Goal: Check status: Check status

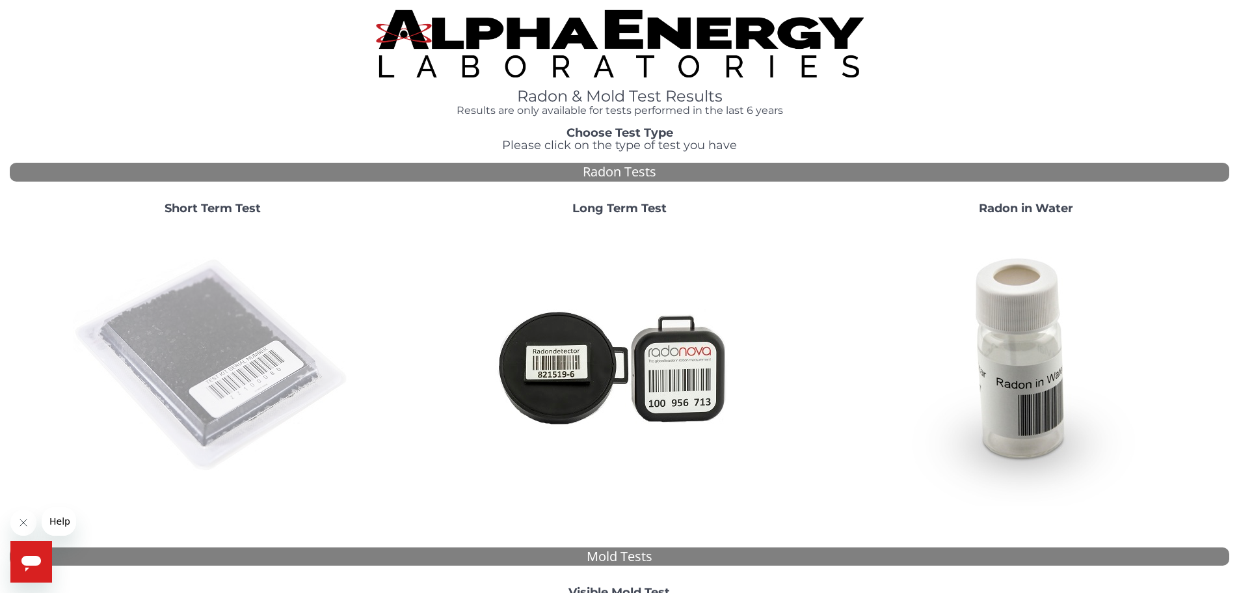
click at [231, 316] on img at bounding box center [213, 366] width 280 height 280
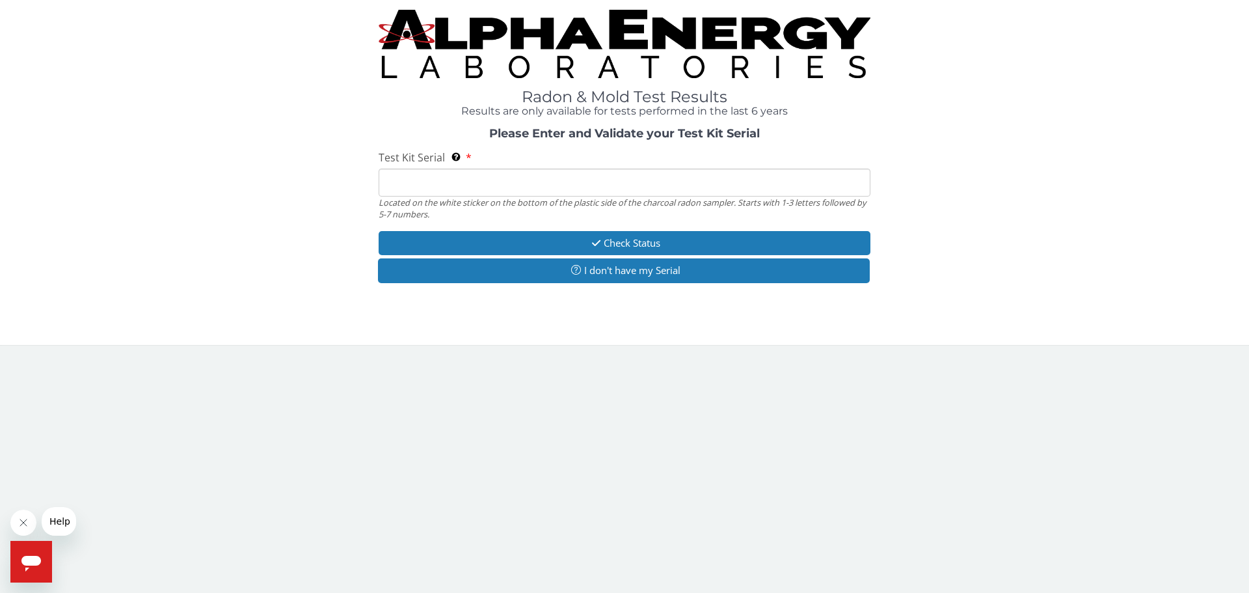
click at [580, 185] on input "Test Kit Serial Located on the white sticker on the bottom of the plastic side …" at bounding box center [625, 182] width 492 height 28
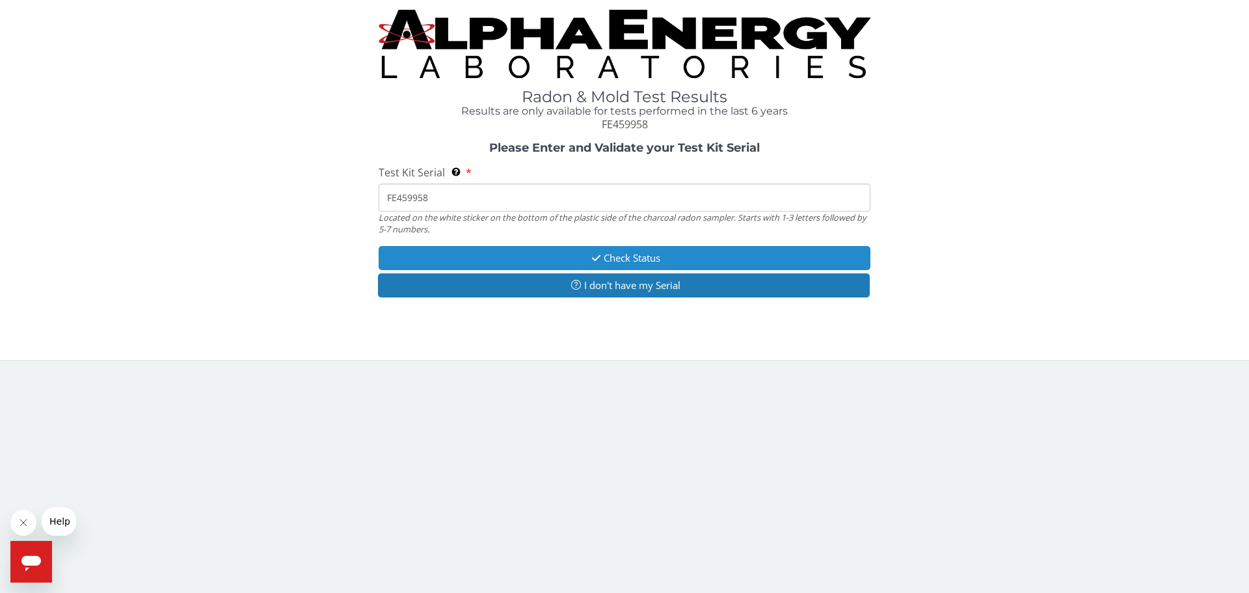
type input "FE459958"
click at [579, 249] on button "Check Status" at bounding box center [625, 258] width 492 height 24
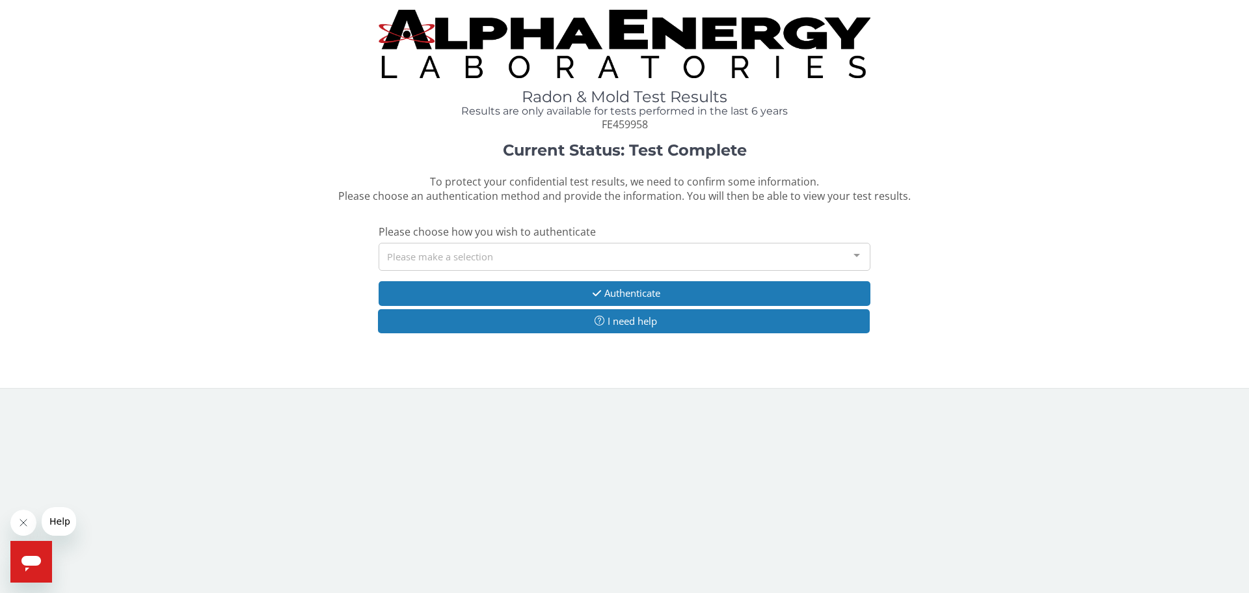
click at [522, 242] on div "Please choose how you wish to authenticate Please make a selection Zip/Postal C…" at bounding box center [625, 247] width 492 height 46
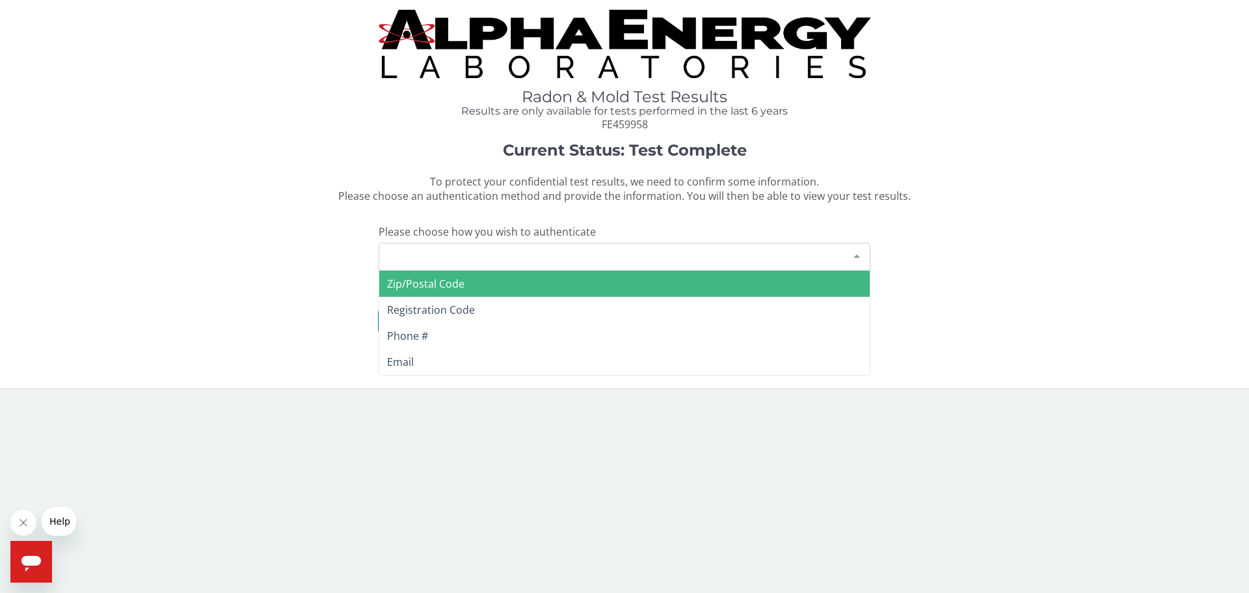
click at [522, 251] on div "Please make a selection" at bounding box center [625, 257] width 492 height 28
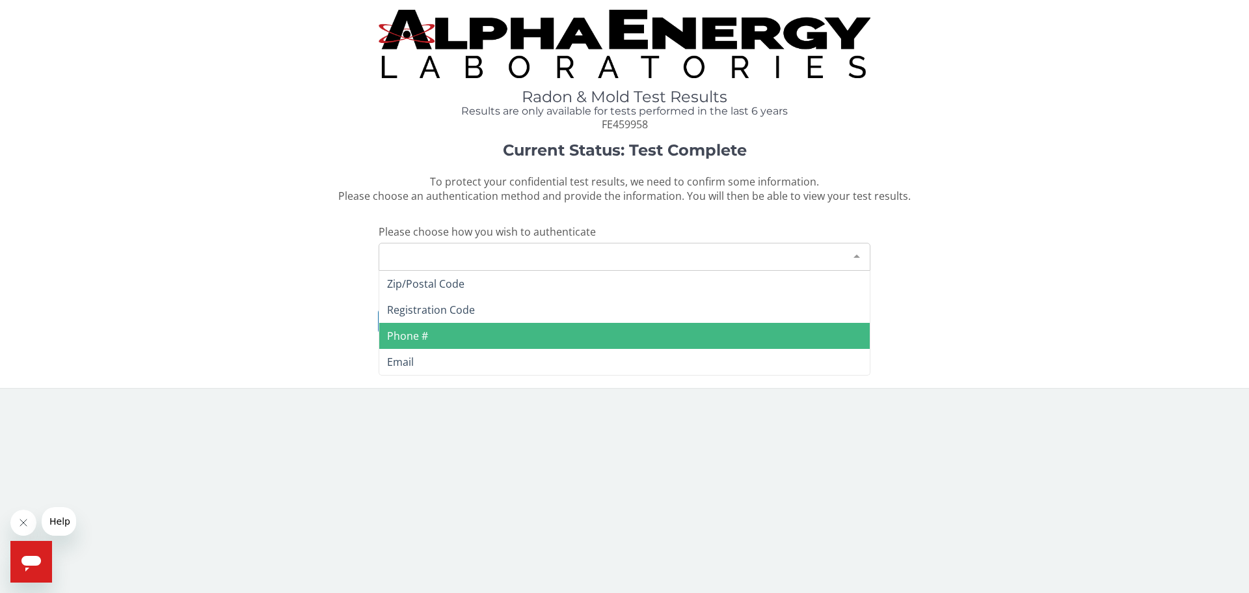
click at [509, 339] on span "Phone #" at bounding box center [624, 336] width 490 height 26
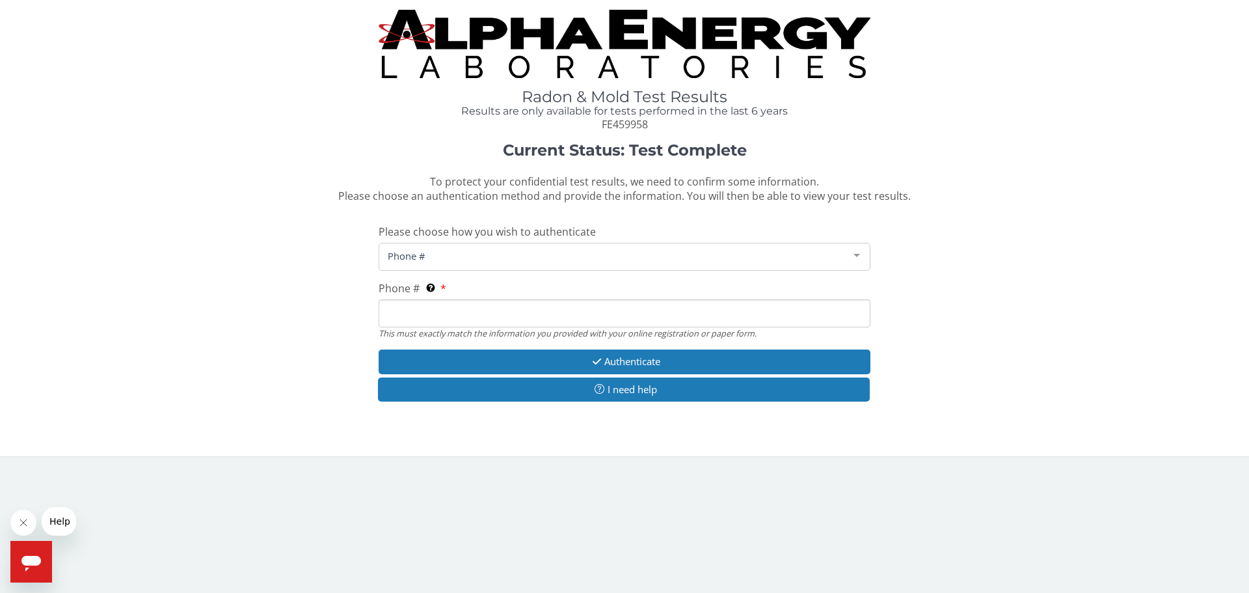
click at [476, 310] on input "Phone # This must exactly match the information you provided with your online r…" at bounding box center [625, 313] width 492 height 28
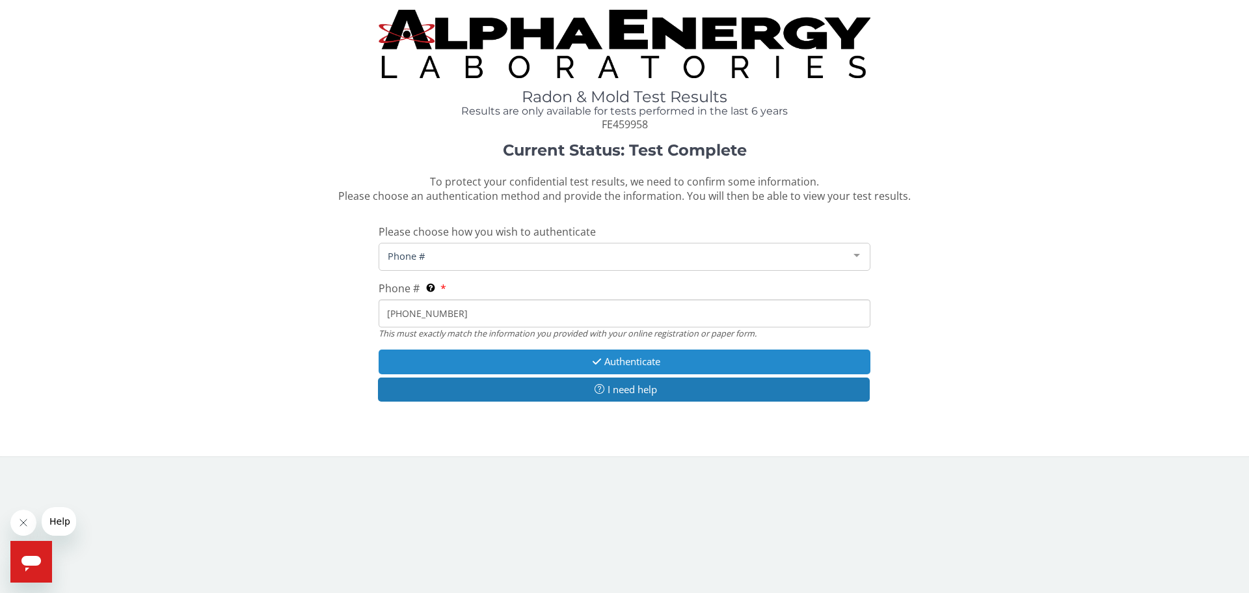
type input "[PHONE_NUMBER]"
click at [484, 371] on button "Authenticate" at bounding box center [625, 361] width 492 height 24
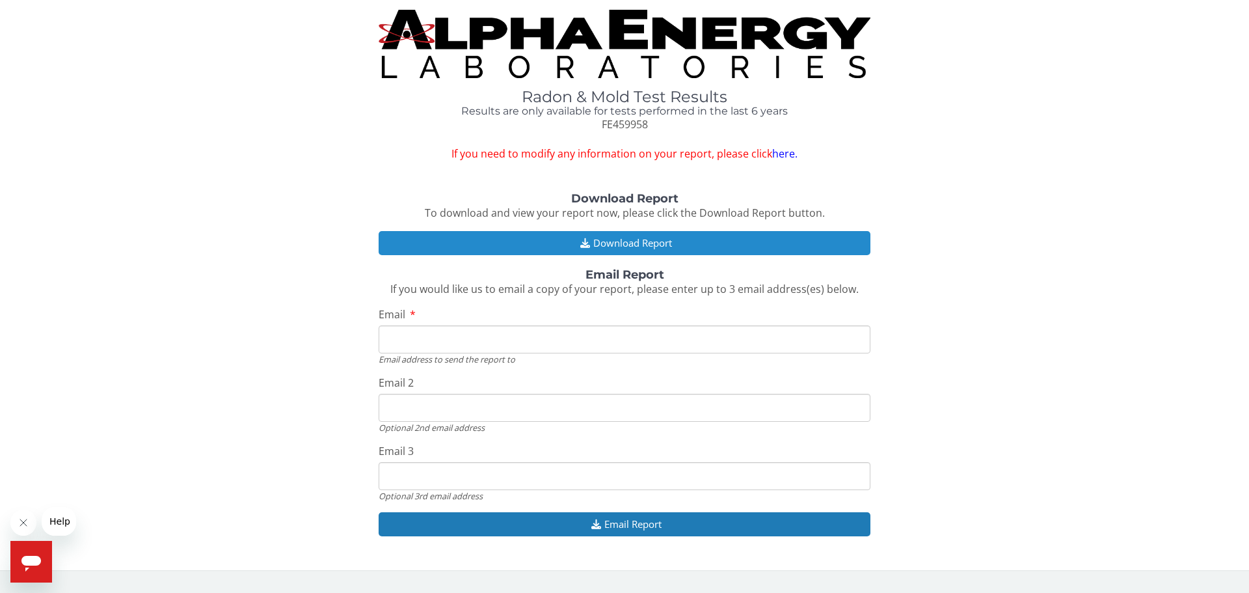
click at [676, 229] on div "Download Report To download and view your report now, please click the Download…" at bounding box center [624, 371] width 1229 height 357
click at [675, 240] on button "Download Report" at bounding box center [625, 243] width 492 height 24
